Goal: Task Accomplishment & Management: Use online tool/utility

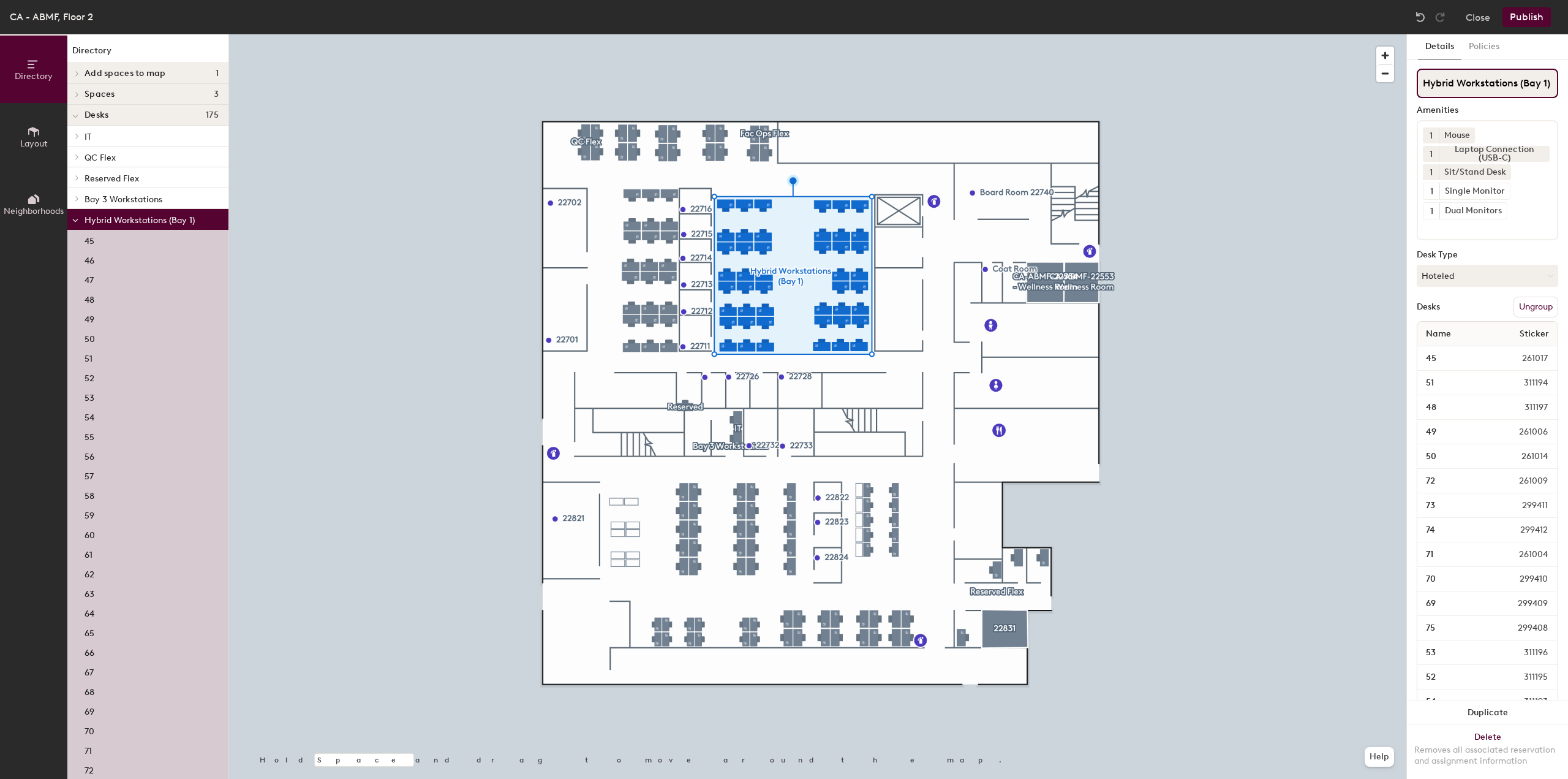
click at [1515, 79] on input "Hybrid Workstations (Bay 1)" at bounding box center [1488, 83] width 142 height 30
click at [1330, 98] on div "Directory Layout Neighborhoods Directory Add spaces to map 1 CA-ABMF-22728 Spac…" at bounding box center [784, 407] width 1568 height 745
click at [1500, 93] on input "Bay 1)" at bounding box center [1488, 83] width 142 height 30
type input "Bay 1 Workstations"
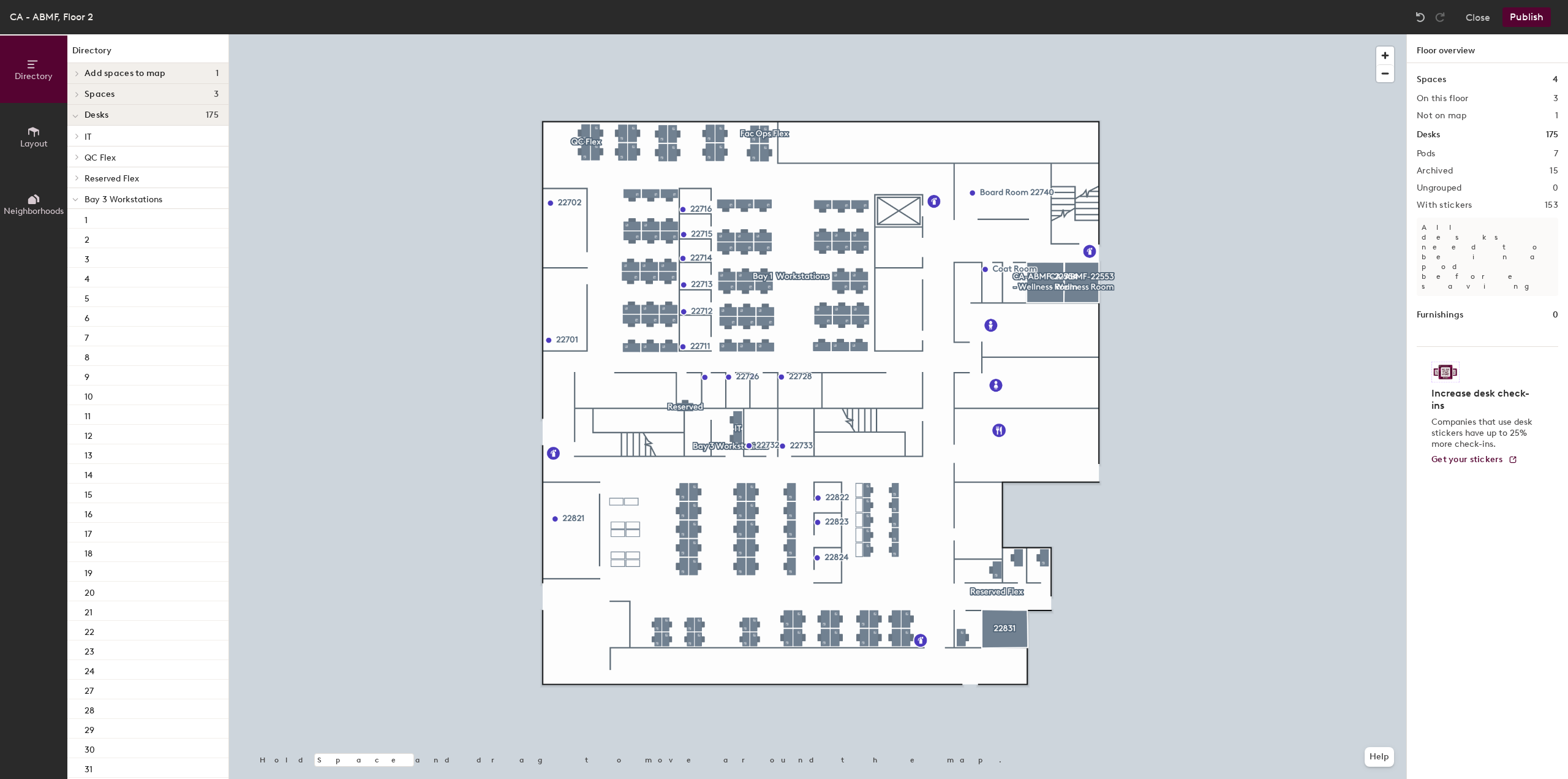
click at [1516, 18] on button "Publish" at bounding box center [1526, 17] width 49 height 19
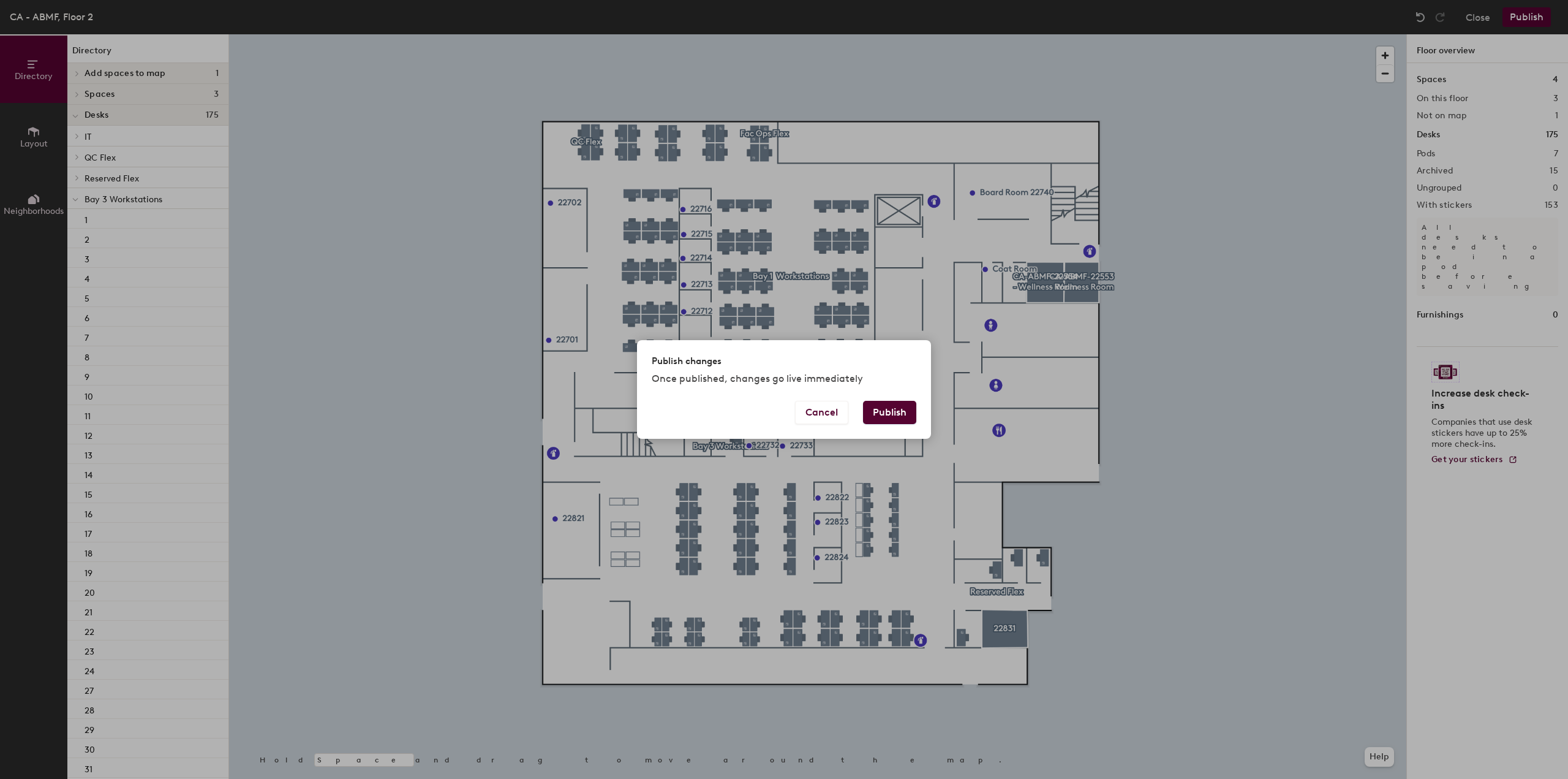
click at [886, 408] on button "Publish" at bounding box center [890, 412] width 54 height 23
